Goal: Transaction & Acquisition: Download file/media

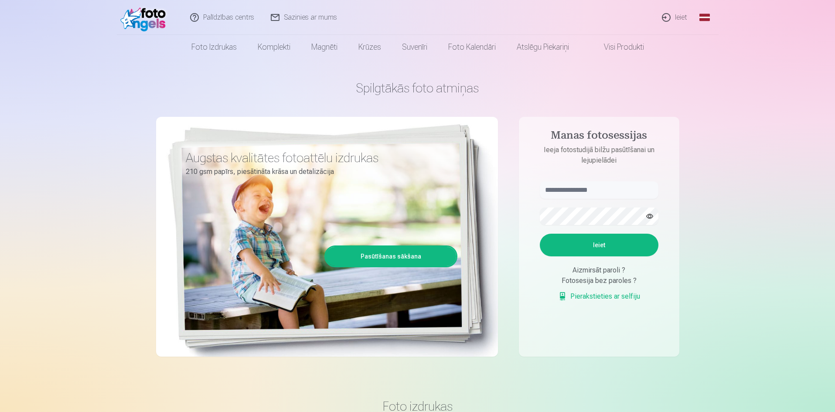
click at [685, 18] on link "Ieiet" at bounding box center [675, 17] width 42 height 35
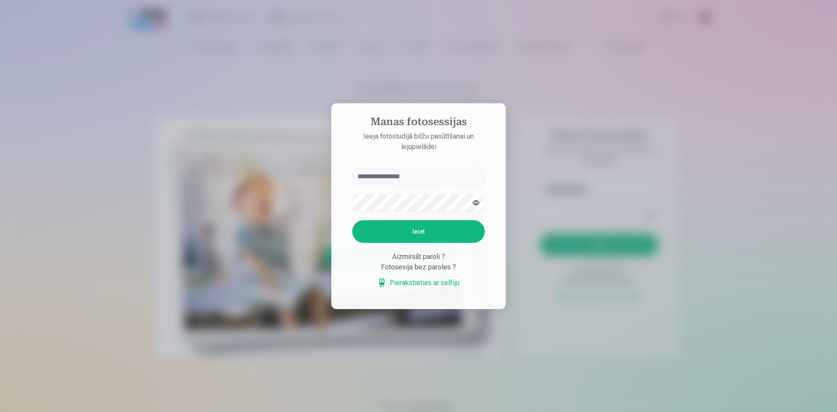
click at [362, 176] on input "text" at bounding box center [418, 176] width 133 height 17
type input "**********"
click at [425, 230] on button "Ieiet" at bounding box center [418, 231] width 133 height 23
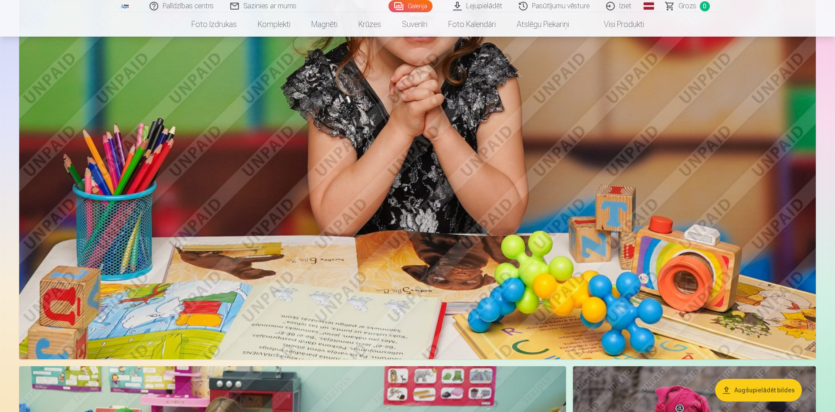
scroll to position [10423, 0]
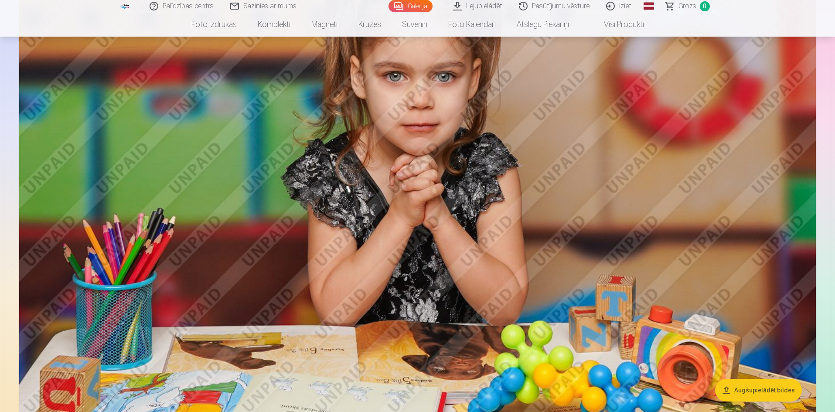
click at [201, 1] on link "Palīdzības centrs" at bounding box center [182, 6] width 81 height 12
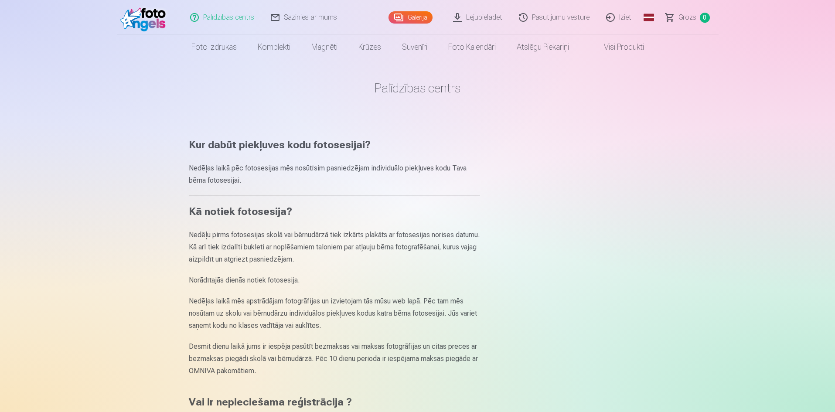
click at [301, 17] on link "Sazinies ar mums" at bounding box center [304, 17] width 83 height 35
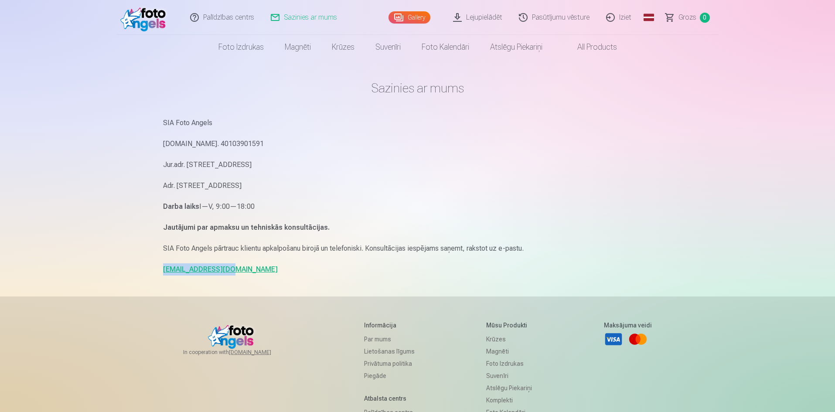
drag, startPoint x: 228, startPoint y: 273, endPoint x: 163, endPoint y: 280, distance: 64.9
click at [163, 280] on main "Sazinies ar mums SIA Foto Angels Reg.Nr. 40103901591 Jur.adr. Rīga, Dzelzavas i…" at bounding box center [417, 177] width 509 height 237
copy link "info@fotoangels.lv"
click at [479, 16] on link "Lejupielādēt" at bounding box center [478, 17] width 66 height 35
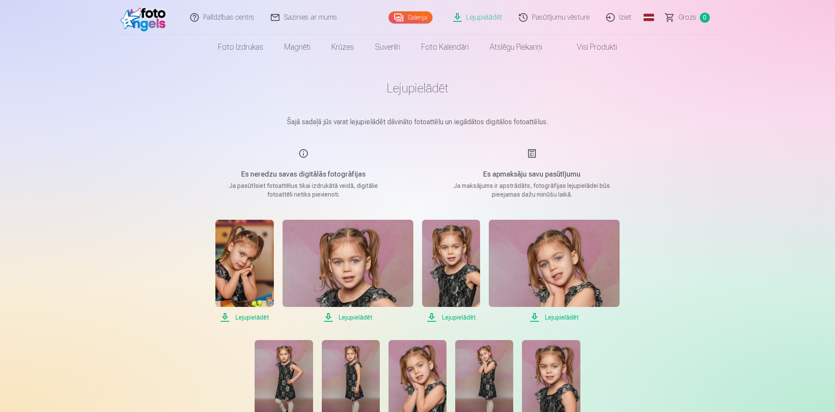
click at [537, 174] on h5 "Es apmaksāju savu pasūtījumu" at bounding box center [532, 174] width 166 height 10
click at [526, 155] on div "Es apmaksāju savu pasūtījumu Ja maksājums ir apstrādāts, fotogrāfijas lejupielā…" at bounding box center [532, 173] width 208 height 51
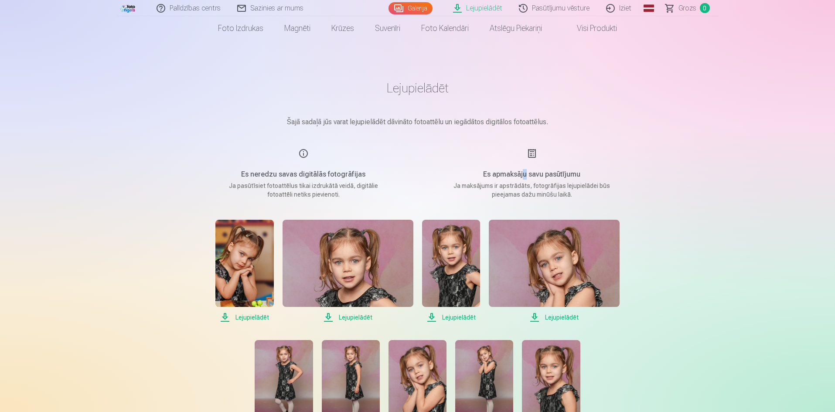
scroll to position [131, 0]
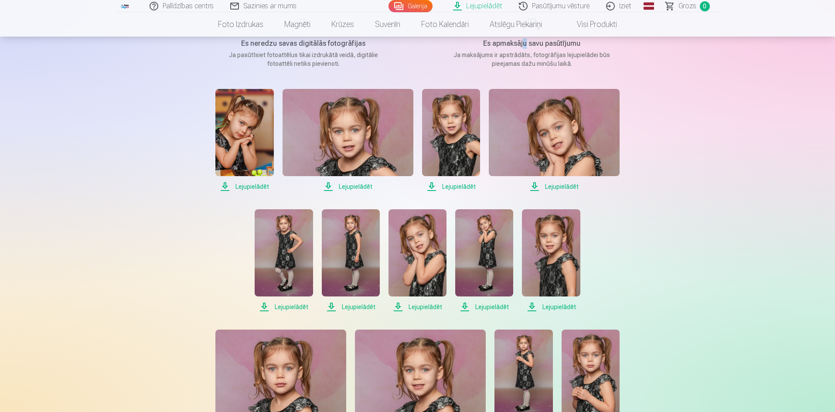
click at [258, 133] on img at bounding box center [244, 132] width 58 height 87
click at [363, 184] on span "Lejupielādēt" at bounding box center [348, 186] width 131 height 10
click at [461, 183] on span "Lejupielādēt" at bounding box center [451, 186] width 58 height 10
click at [564, 186] on span "Lejupielādēt" at bounding box center [554, 186] width 131 height 10
click at [283, 304] on span "Lejupielādēt" at bounding box center [284, 307] width 58 height 10
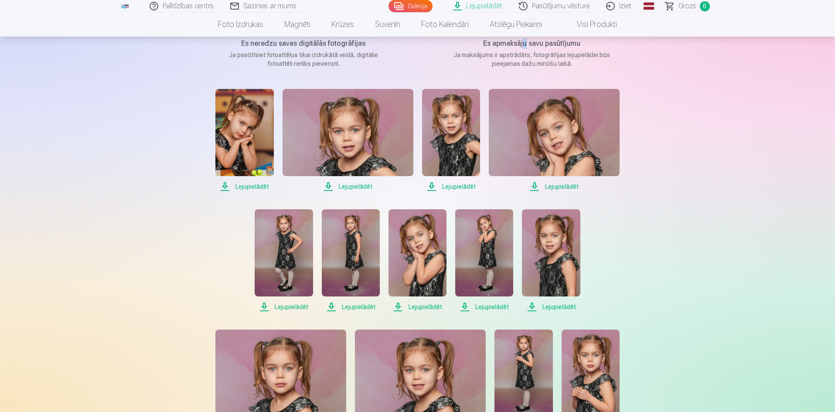
click at [364, 307] on span "Lejupielādēt" at bounding box center [351, 307] width 58 height 10
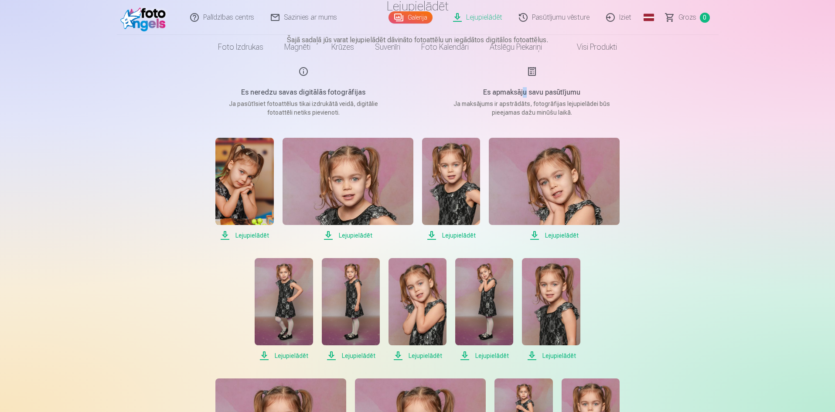
scroll to position [0, 0]
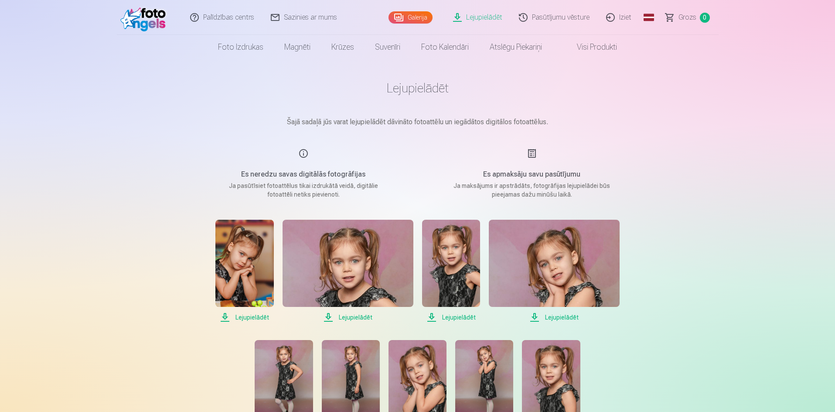
click at [331, 317] on span "Lejupielādēt" at bounding box center [348, 317] width 131 height 10
click at [435, 316] on span "Lejupielādēt" at bounding box center [451, 317] width 58 height 10
click at [459, 315] on span "Lejupielādēt" at bounding box center [451, 317] width 58 height 10
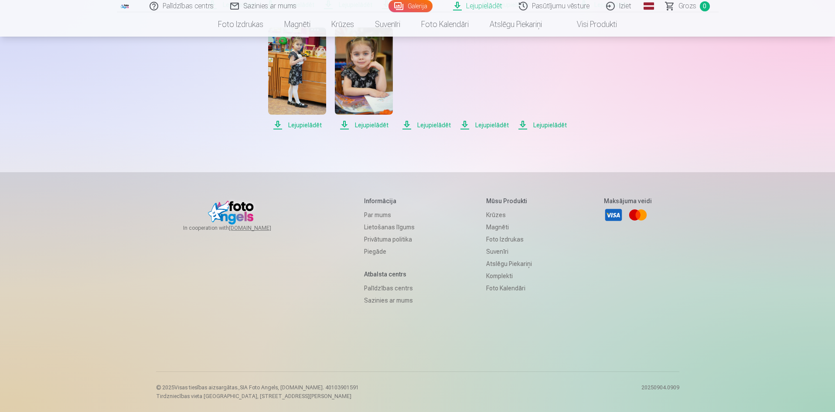
scroll to position [1526, 0]
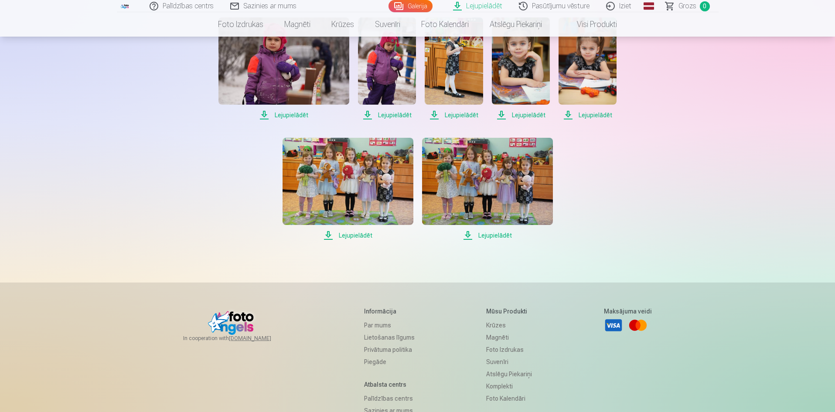
click at [522, 236] on span "Lejupielādēt" at bounding box center [487, 235] width 131 height 10
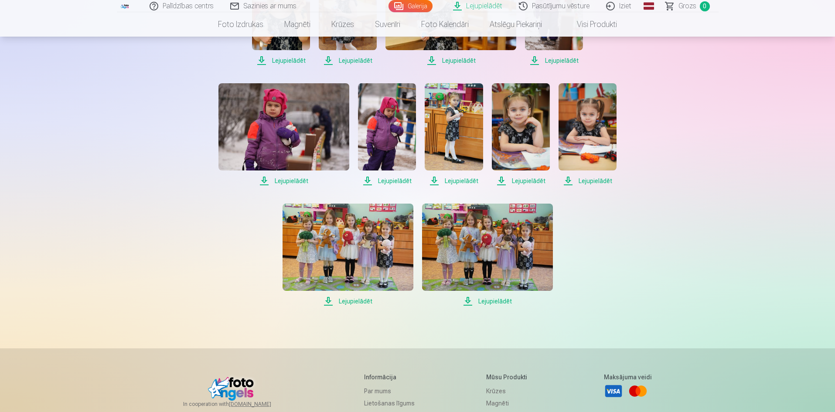
scroll to position [1265, 0]
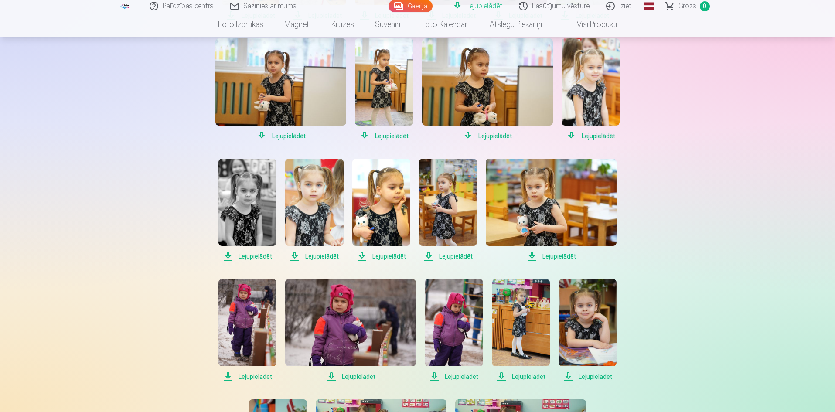
click at [571, 133] on span "Lejupielādēt" at bounding box center [591, 136] width 58 height 10
click at [582, 98] on img at bounding box center [591, 81] width 58 height 87
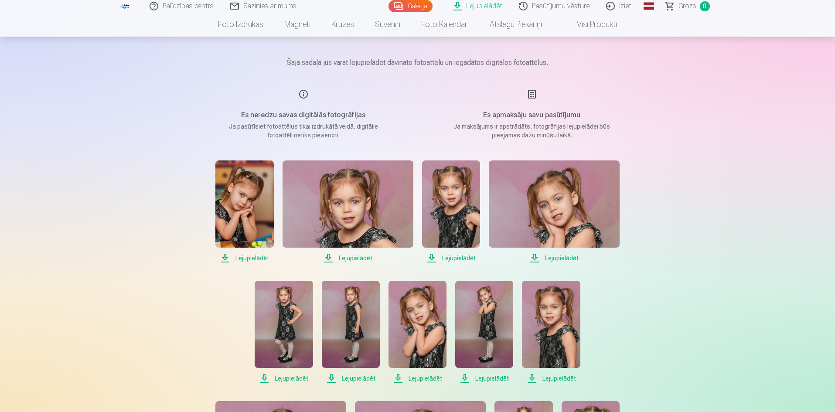
scroll to position [0, 0]
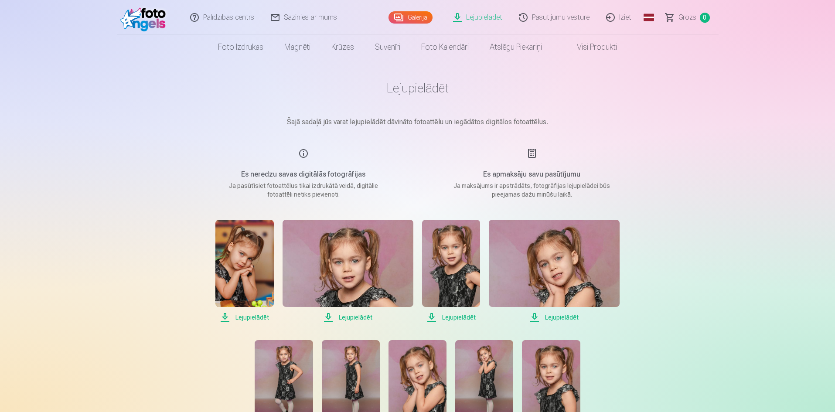
click at [352, 270] on img at bounding box center [348, 263] width 131 height 87
click at [354, 317] on span "Lejupielādēt" at bounding box center [348, 317] width 131 height 10
click at [553, 287] on img at bounding box center [554, 263] width 131 height 87
click at [447, 290] on img at bounding box center [451, 263] width 58 height 87
click at [458, 253] on img at bounding box center [451, 263] width 58 height 87
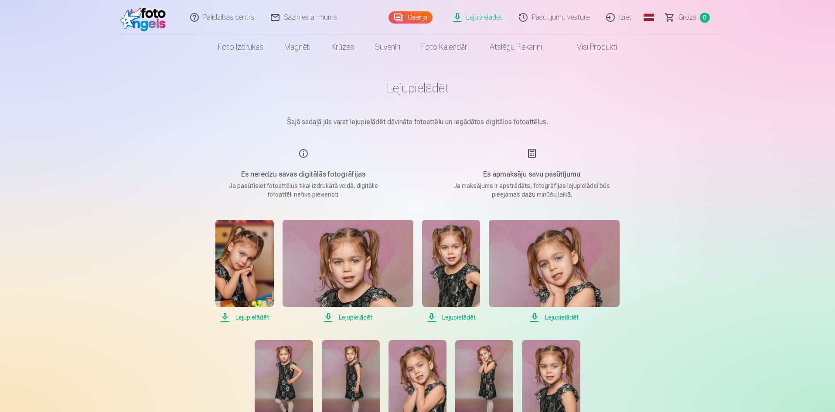
click at [366, 266] on img at bounding box center [348, 263] width 131 height 87
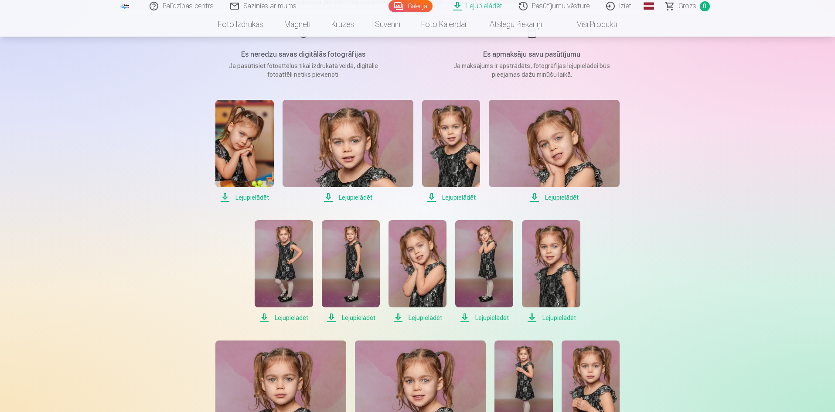
scroll to position [131, 0]
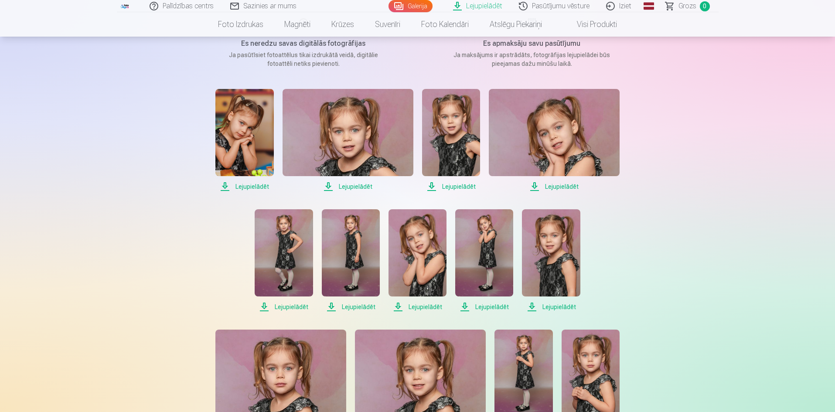
click at [295, 270] on img at bounding box center [284, 252] width 58 height 87
click at [338, 272] on img at bounding box center [351, 252] width 58 height 87
click at [417, 254] on img at bounding box center [418, 252] width 58 height 87
click at [480, 245] on img at bounding box center [484, 252] width 58 height 87
click at [557, 256] on img at bounding box center [551, 252] width 58 height 87
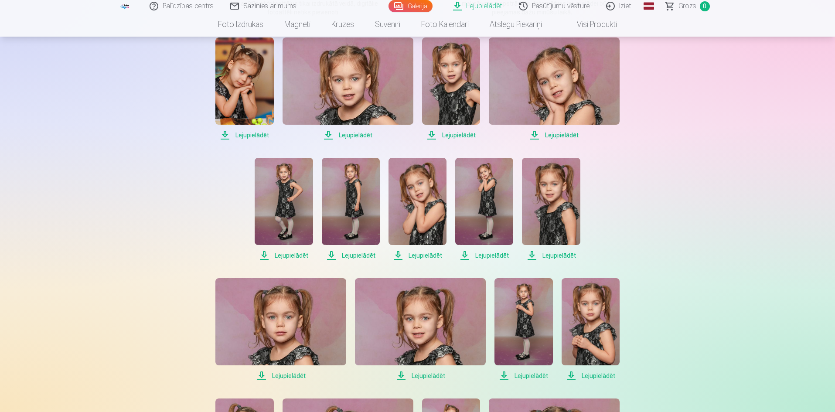
scroll to position [262, 0]
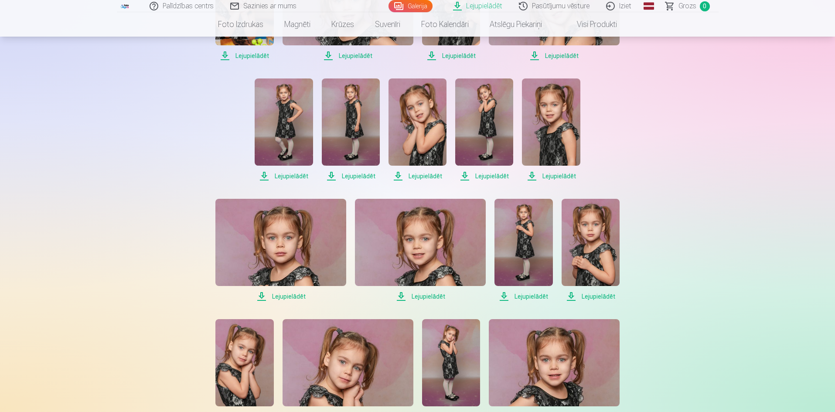
click at [603, 245] on img at bounding box center [591, 242] width 58 height 87
click at [526, 241] on img at bounding box center [524, 242] width 58 height 87
click at [423, 254] on img at bounding box center [420, 242] width 131 height 87
click at [311, 251] on img at bounding box center [280, 242] width 131 height 87
click at [260, 348] on img at bounding box center [244, 362] width 58 height 87
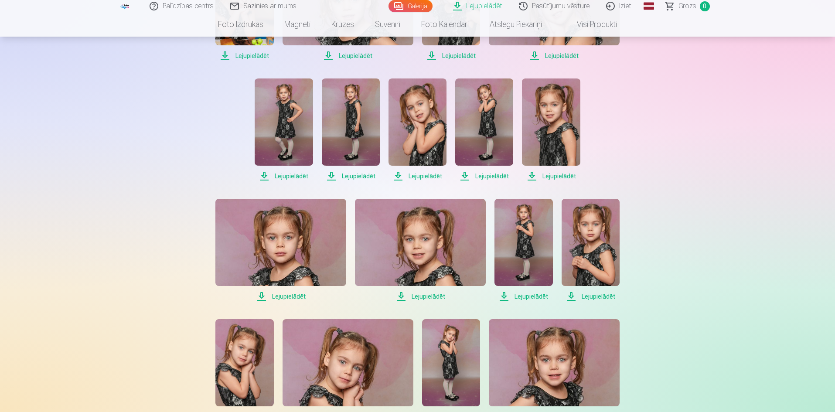
click at [345, 378] on img at bounding box center [348, 362] width 131 height 87
click at [464, 352] on img at bounding box center [451, 362] width 58 height 87
click at [556, 353] on img at bounding box center [554, 362] width 131 height 87
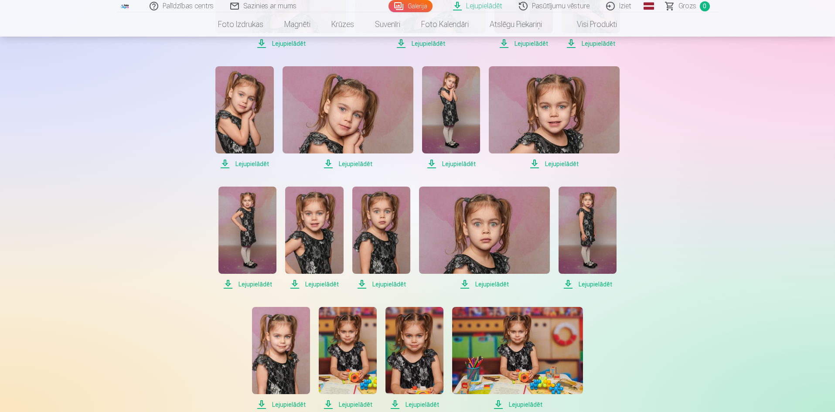
scroll to position [523, 0]
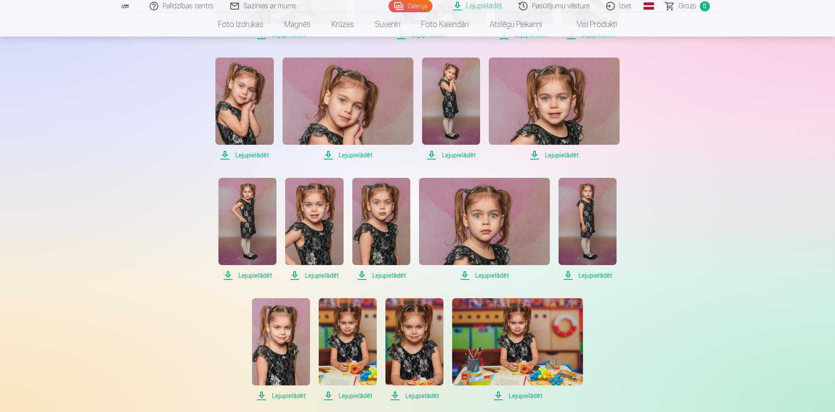
click at [593, 219] on img at bounding box center [588, 221] width 58 height 87
click at [482, 229] on img at bounding box center [484, 221] width 131 height 87
click at [387, 234] on img at bounding box center [381, 221] width 58 height 87
click at [316, 221] on img at bounding box center [314, 221] width 58 height 87
click at [262, 214] on img at bounding box center [247, 221] width 58 height 87
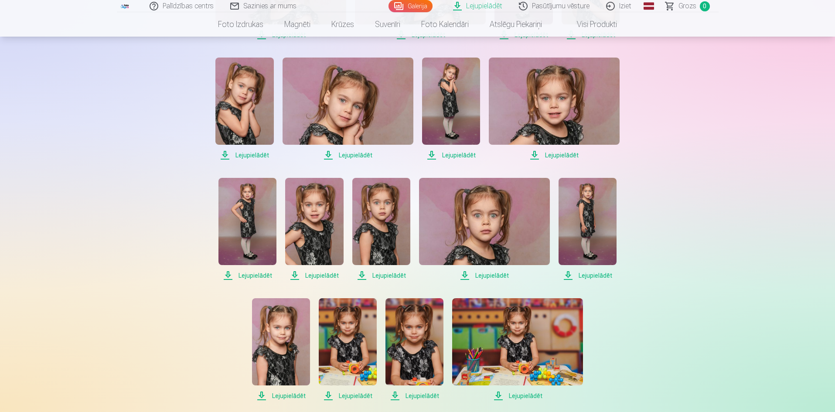
click at [261, 342] on img at bounding box center [281, 341] width 58 height 87
click at [344, 331] on img at bounding box center [348, 341] width 58 height 87
click at [428, 330] on img at bounding box center [415, 341] width 58 height 87
click at [505, 325] on img at bounding box center [517, 341] width 131 height 87
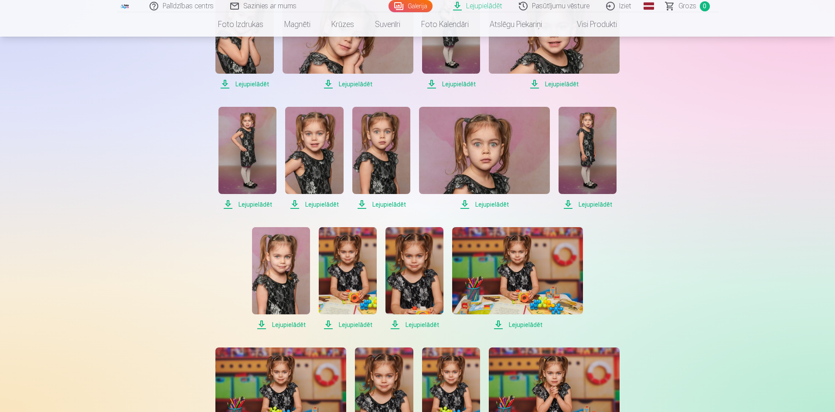
scroll to position [741, 0]
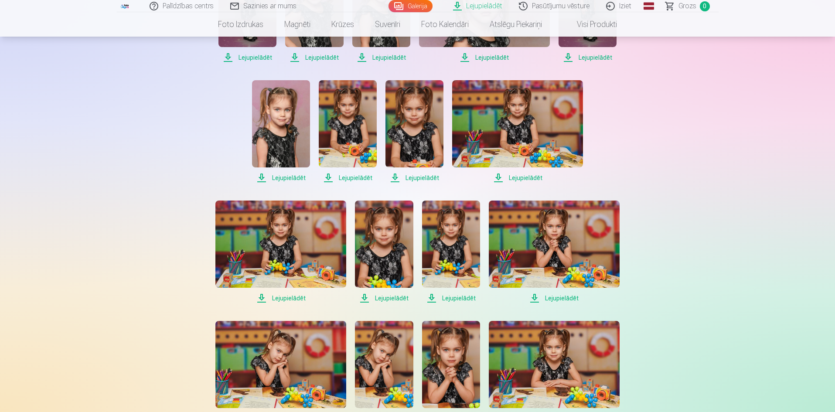
drag, startPoint x: 561, startPoint y: 236, endPoint x: 554, endPoint y: 239, distance: 7.0
click at [561, 236] on img at bounding box center [554, 244] width 131 height 87
click at [457, 240] on img at bounding box center [451, 244] width 58 height 87
click at [393, 248] on img at bounding box center [384, 244] width 58 height 87
click at [295, 249] on img at bounding box center [280, 244] width 131 height 87
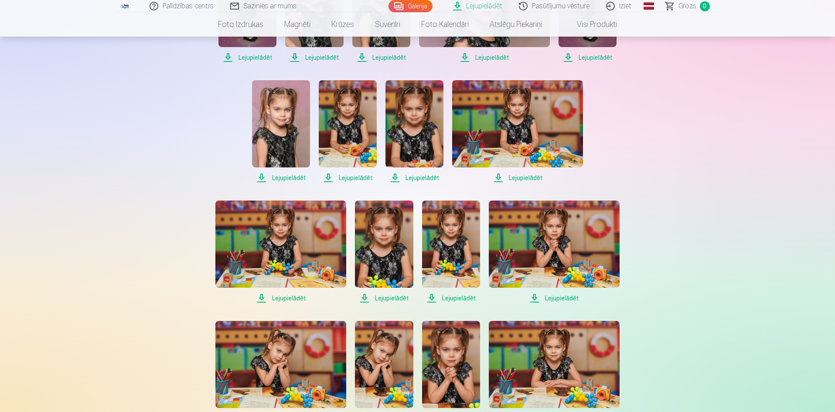
click at [259, 365] on img at bounding box center [280, 364] width 131 height 87
click at [376, 374] on img at bounding box center [384, 364] width 58 height 87
click at [454, 370] on img at bounding box center [451, 364] width 58 height 87
click at [530, 370] on img at bounding box center [554, 364] width 131 height 87
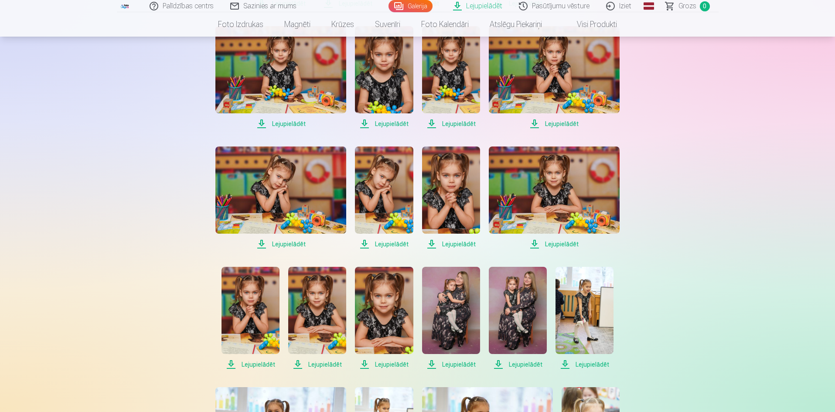
scroll to position [959, 0]
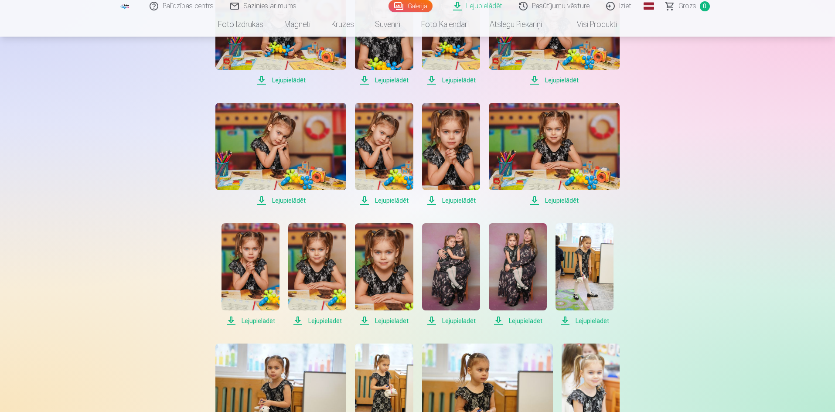
click at [585, 260] on img at bounding box center [585, 266] width 58 height 87
click at [510, 270] on img at bounding box center [518, 266] width 58 height 87
click at [458, 274] on img at bounding box center [451, 266] width 58 height 87
click at [371, 263] on img at bounding box center [384, 266] width 58 height 87
click at [314, 279] on img at bounding box center [317, 266] width 58 height 87
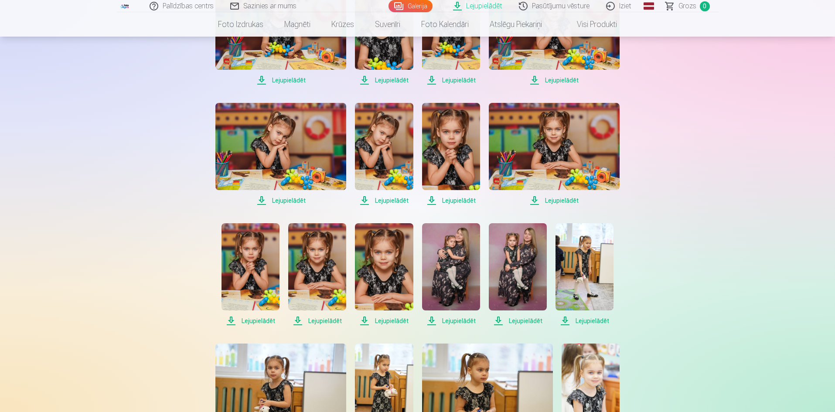
click at [237, 288] on img at bounding box center [251, 266] width 58 height 87
click at [269, 358] on img at bounding box center [280, 387] width 131 height 87
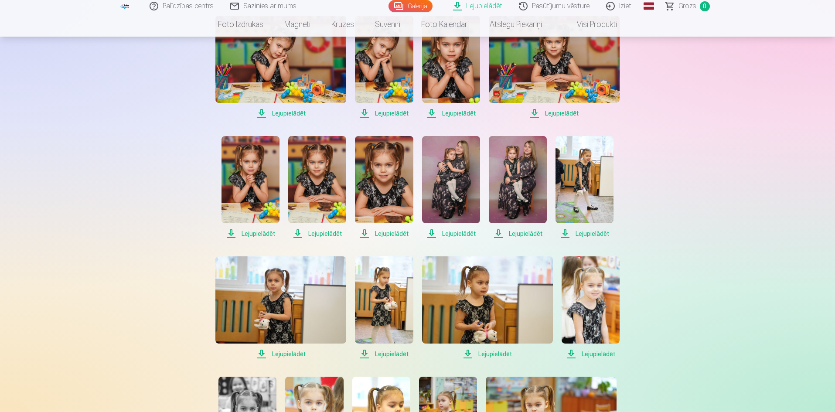
scroll to position [1090, 0]
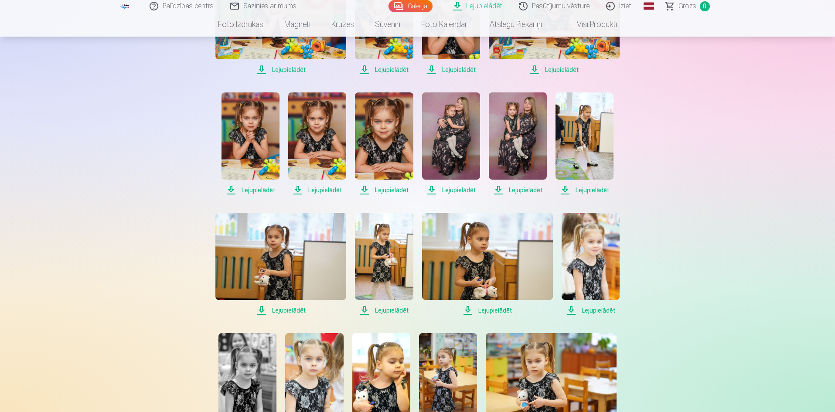
click at [299, 254] on img at bounding box center [280, 256] width 131 height 87
click at [395, 263] on img at bounding box center [384, 256] width 58 height 87
click at [471, 268] on img at bounding box center [487, 256] width 131 height 87
click at [595, 259] on img at bounding box center [591, 256] width 58 height 87
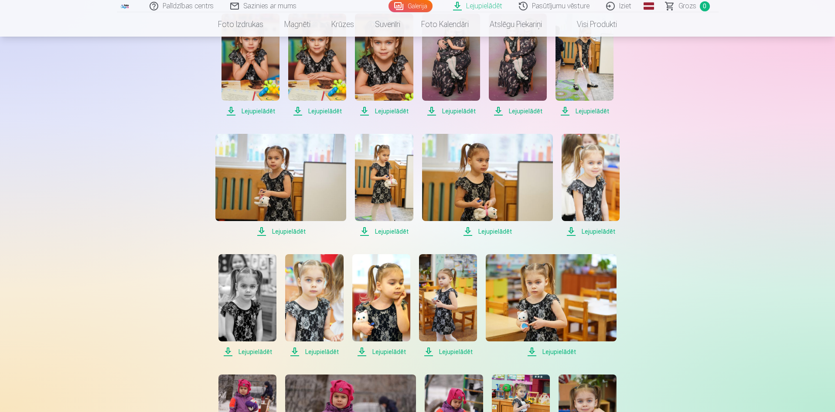
scroll to position [1177, 0]
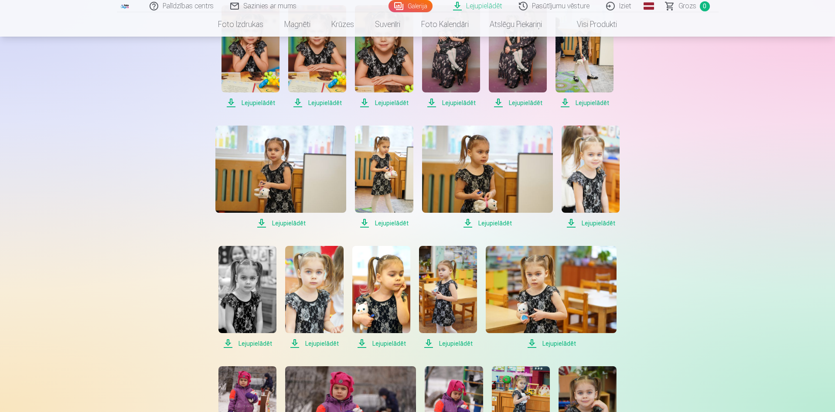
click at [557, 295] on img at bounding box center [551, 289] width 131 height 87
click at [453, 300] on img at bounding box center [448, 289] width 58 height 87
click at [388, 285] on img at bounding box center [381, 289] width 58 height 87
click at [313, 295] on img at bounding box center [314, 289] width 58 height 87
click at [263, 288] on img at bounding box center [247, 289] width 58 height 87
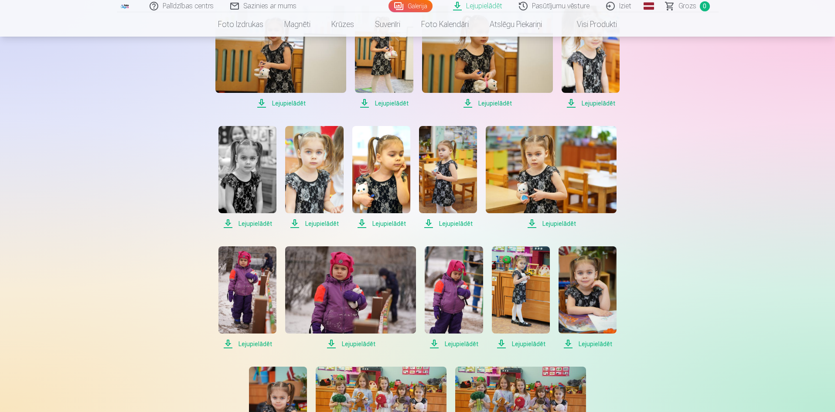
scroll to position [1308, 0]
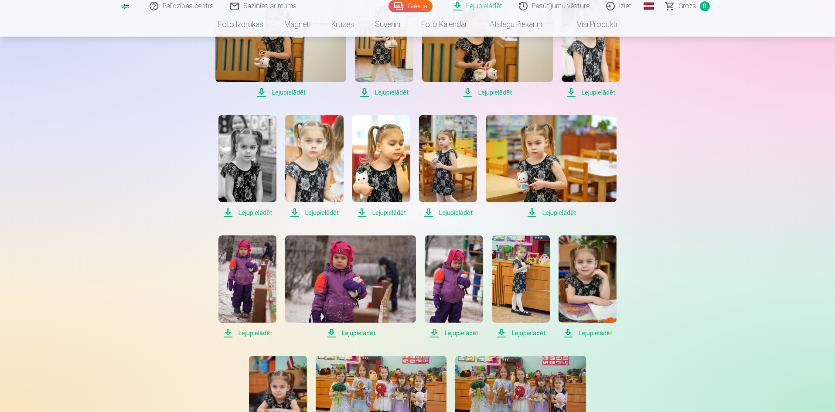
click at [253, 298] on img at bounding box center [247, 278] width 58 height 87
click at [355, 289] on img at bounding box center [350, 278] width 131 height 87
click at [460, 293] on img at bounding box center [454, 278] width 58 height 87
click at [517, 279] on img at bounding box center [521, 278] width 58 height 87
click at [590, 271] on img at bounding box center [588, 278] width 58 height 87
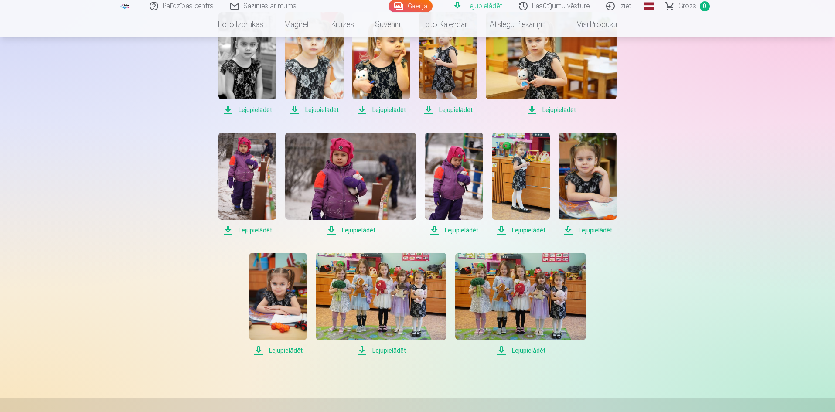
scroll to position [1439, 0]
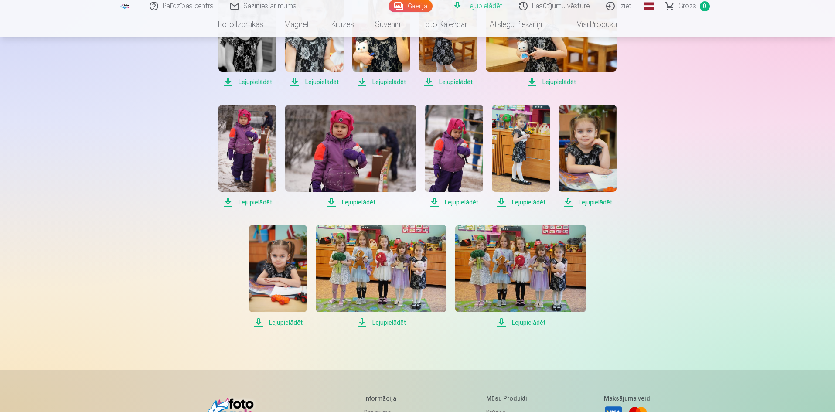
click at [498, 287] on img at bounding box center [520, 268] width 131 height 87
click at [370, 285] on img at bounding box center [381, 268] width 131 height 87
click at [260, 279] on img at bounding box center [278, 268] width 58 height 87
